Goal: Go to known website: Access a specific website the user already knows

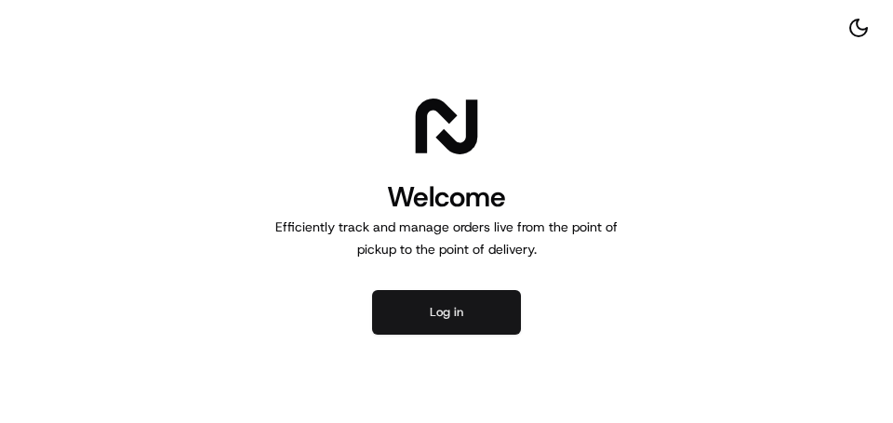
click at [442, 308] on button "Log in" at bounding box center [446, 312] width 149 height 45
